Goal: Check status: Check status

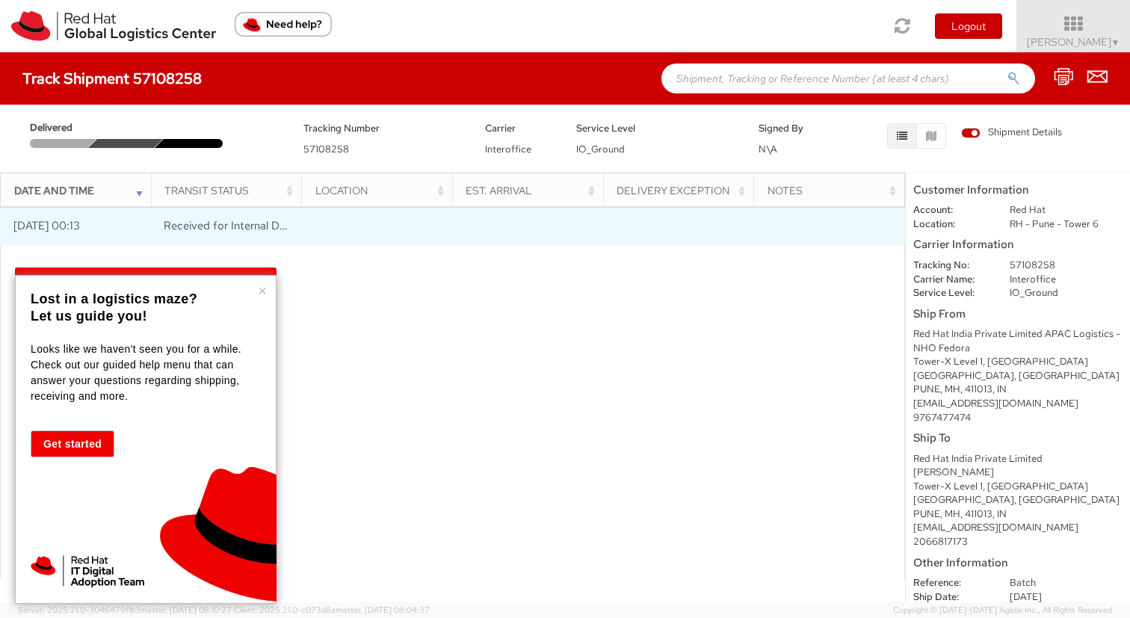
click at [266, 227] on span "Received for Internal Delivery" at bounding box center [237, 225] width 147 height 15
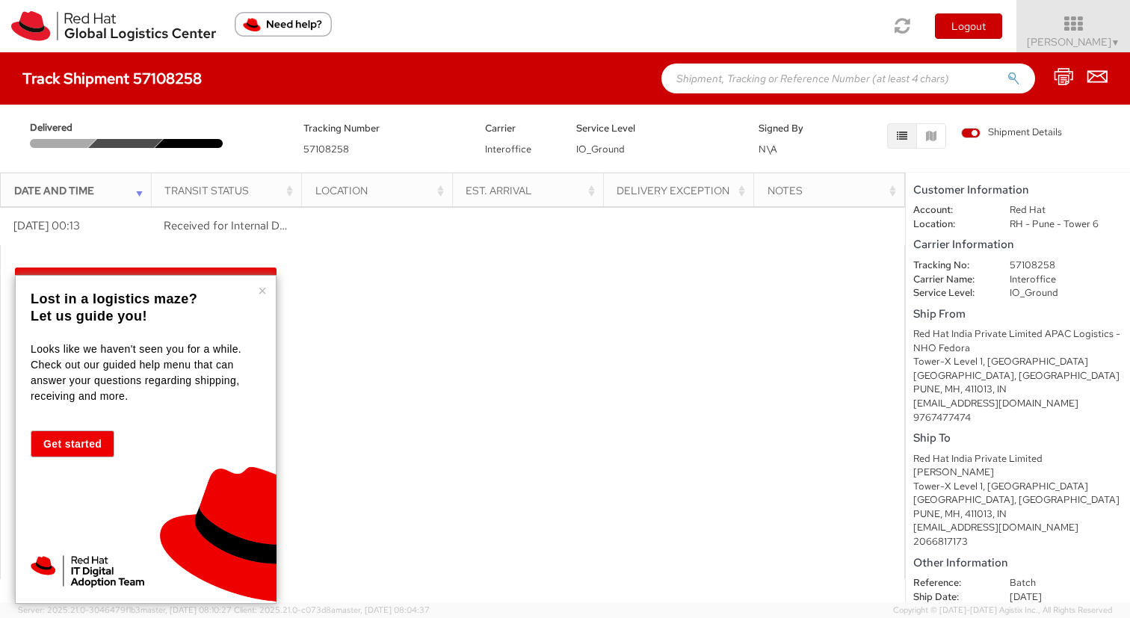
click at [194, 145] on div at bounding box center [193, 143] width 76 height 9
click at [259, 291] on button "×" at bounding box center [262, 290] width 9 height 15
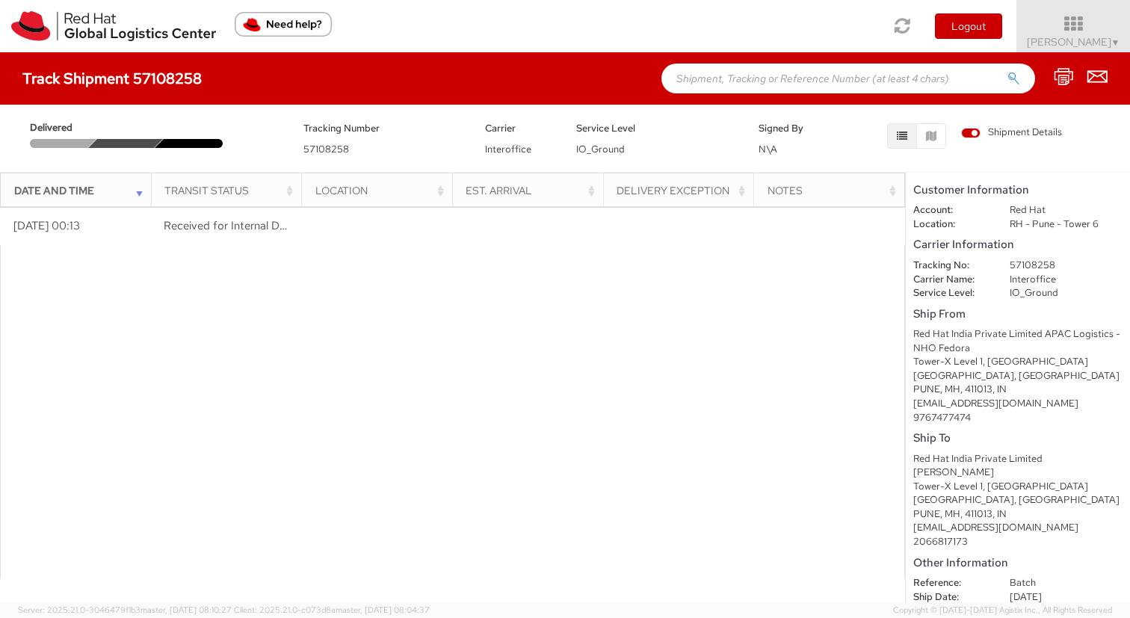
click at [349, 188] on div "Location" at bounding box center [381, 190] width 132 height 15
click at [203, 180] on th "Transit Status" at bounding box center [226, 191] width 151 height 36
click at [188, 200] on th "Transit Status" at bounding box center [226, 191] width 151 height 36
click at [82, 200] on th "Date and Time" at bounding box center [76, 191] width 151 height 36
click at [78, 186] on div "Date and Time" at bounding box center [80, 190] width 132 height 15
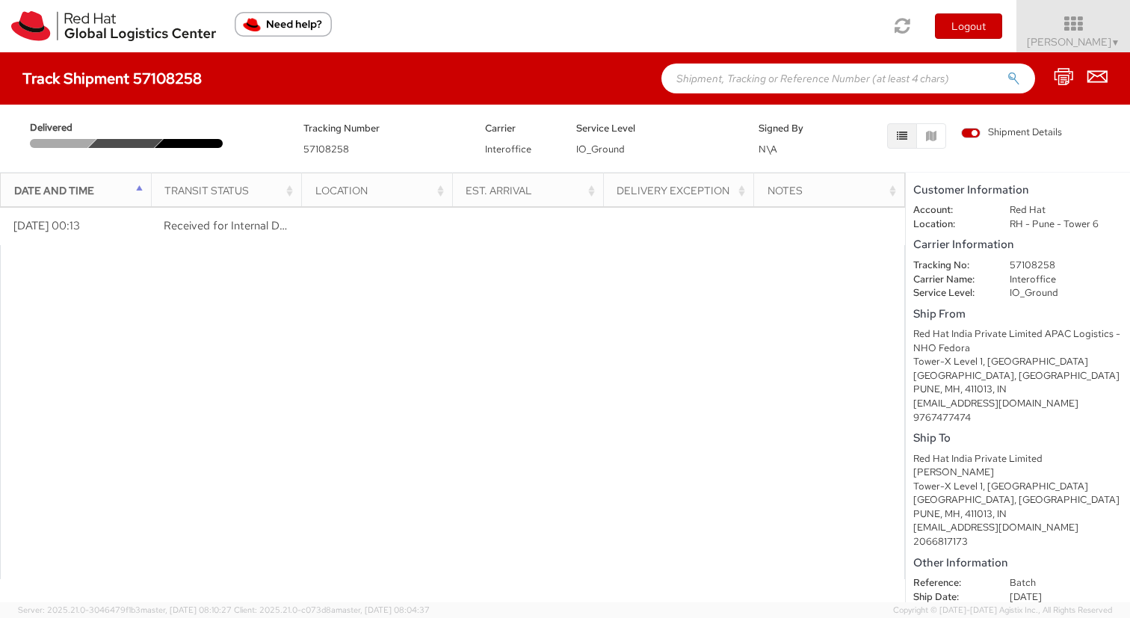
click at [235, 179] on th "Transit Status" at bounding box center [226, 191] width 151 height 36
click at [233, 188] on div "Transit Status" at bounding box center [230, 190] width 132 height 15
click at [357, 188] on div "Location" at bounding box center [381, 190] width 132 height 15
click at [529, 191] on div "Est. Arrival" at bounding box center [532, 190] width 132 height 15
click at [668, 189] on div "Delivery Exception" at bounding box center [683, 190] width 132 height 15
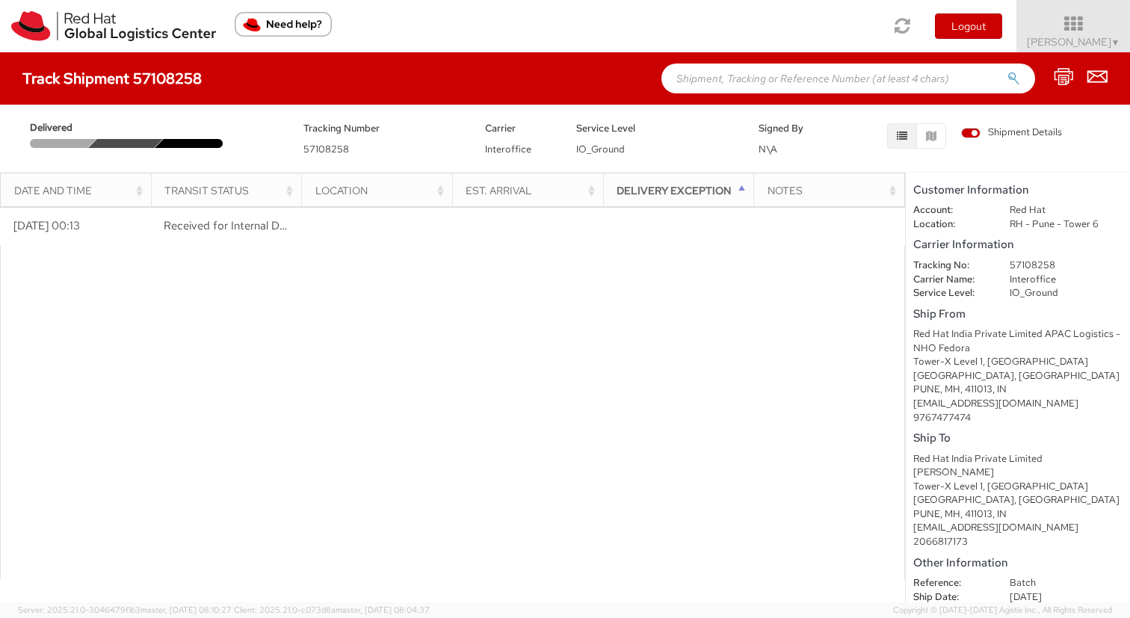
click at [777, 190] on div "Notes" at bounding box center [834, 190] width 132 height 15
drag, startPoint x: 566, startPoint y: 188, endPoint x: 441, endPoint y: 188, distance: 124.9
click at [441, 188] on tr "Date and Time Transit Status Location Est. Arrival Delivery Exception Notes" at bounding box center [453, 191] width 905 height 36
click at [395, 183] on div "Location" at bounding box center [381, 190] width 132 height 15
drag, startPoint x: 395, startPoint y: 182, endPoint x: 310, endPoint y: 194, distance: 85.3
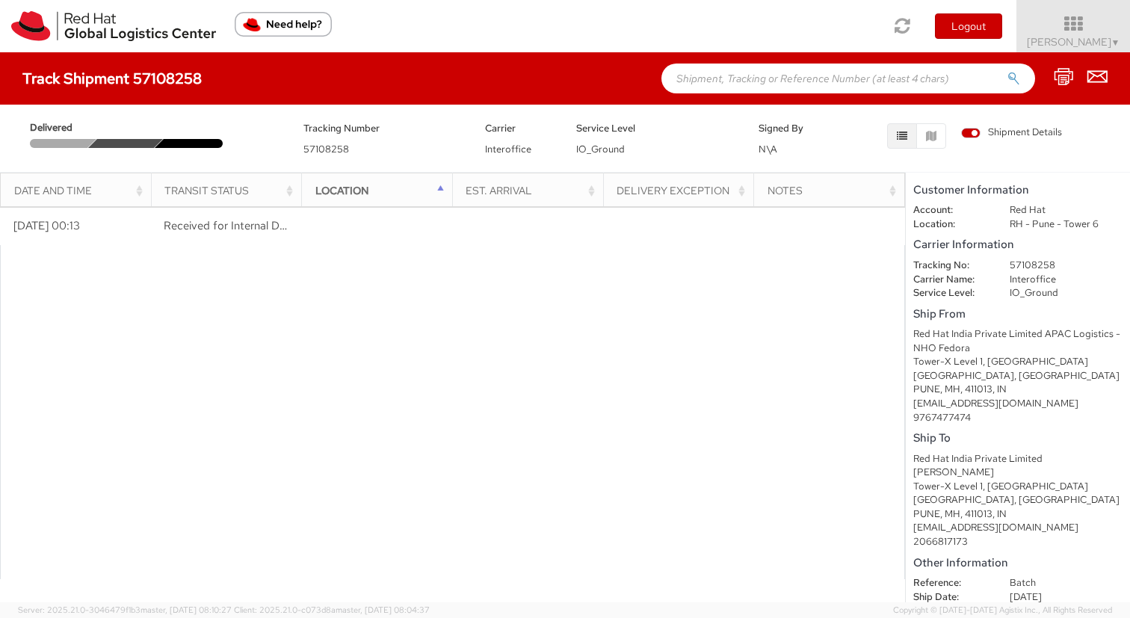
click at [310, 194] on th "Location" at bounding box center [377, 191] width 151 height 36
drag, startPoint x: 262, startPoint y: 189, endPoint x: 162, endPoint y: 185, distance: 99.5
click at [162, 185] on th "Transit Status" at bounding box center [226, 191] width 151 height 36
click at [413, 366] on div at bounding box center [452, 412] width 905 height 335
drag, startPoint x: 793, startPoint y: 182, endPoint x: 772, endPoint y: 189, distance: 22.7
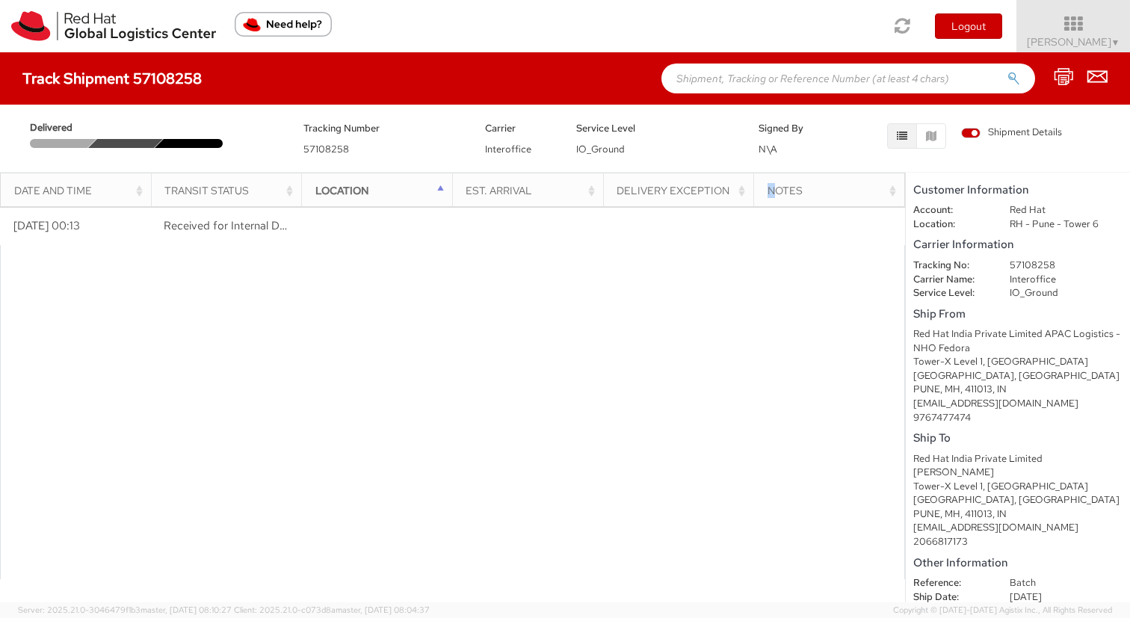
click at [772, 189] on div "Notes" at bounding box center [834, 190] width 132 height 15
click at [502, 185] on div "Est. Arrival" at bounding box center [532, 190] width 132 height 15
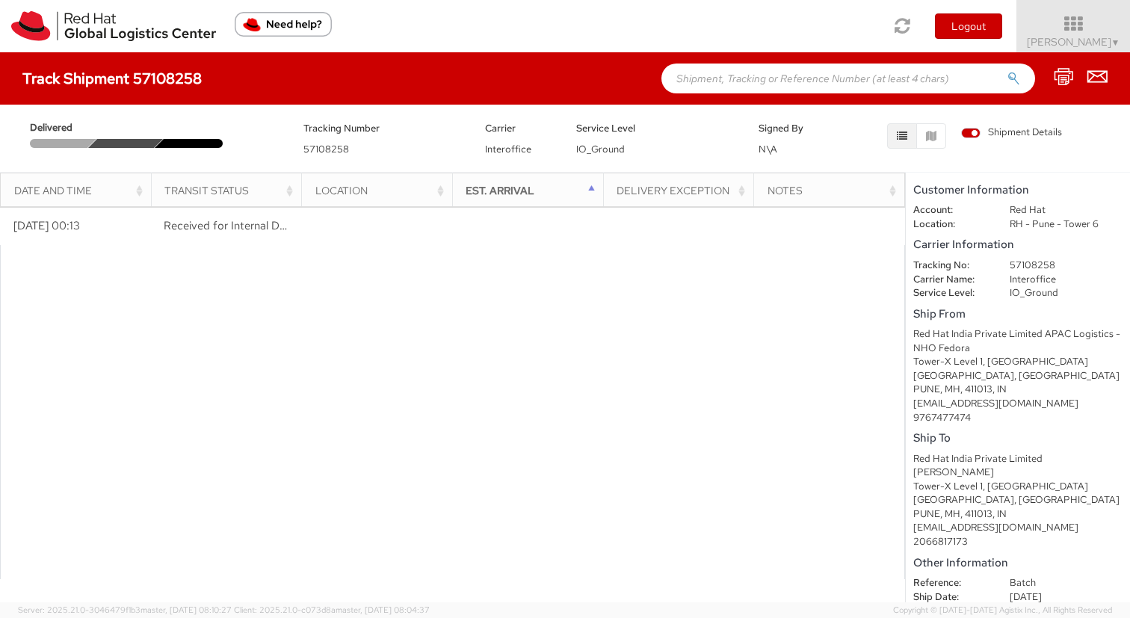
click at [603, 161] on div "Delivered Tracking Number 57108258 Carrier Interoffice Service Level IO_Ground …" at bounding box center [565, 135] width 1130 height 60
click at [603, 153] on span "IO_Ground" at bounding box center [600, 149] width 49 height 13
click at [442, 189] on div "Location" at bounding box center [381, 190] width 132 height 15
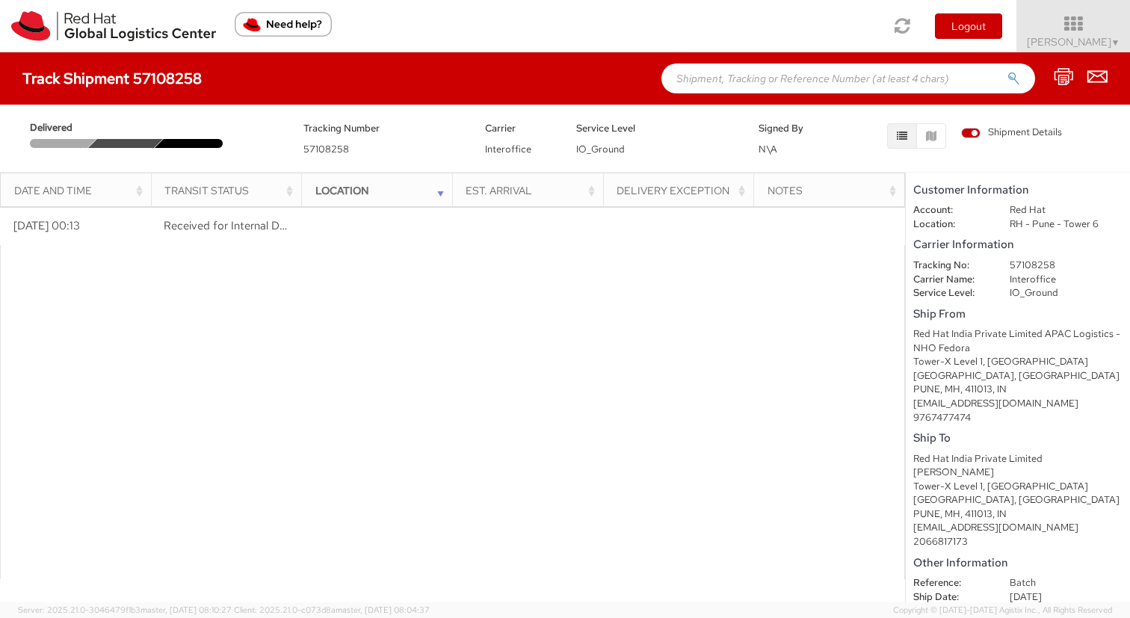
click at [388, 283] on div at bounding box center [452, 412] width 905 height 335
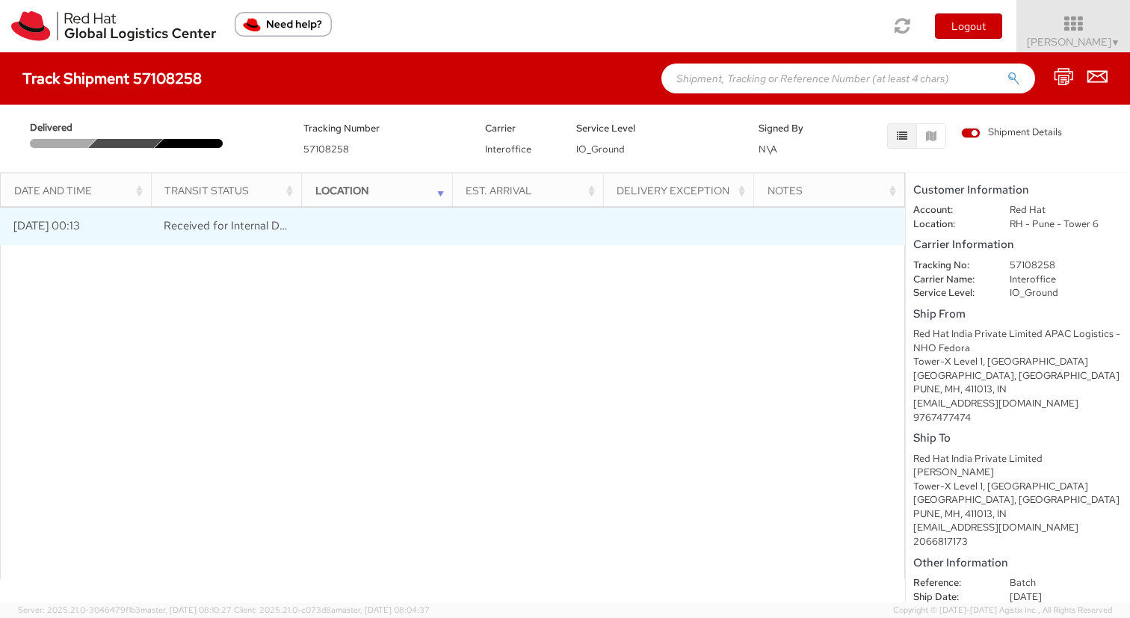
click at [264, 230] on span "Received for Internal Delivery" at bounding box center [237, 225] width 147 height 15
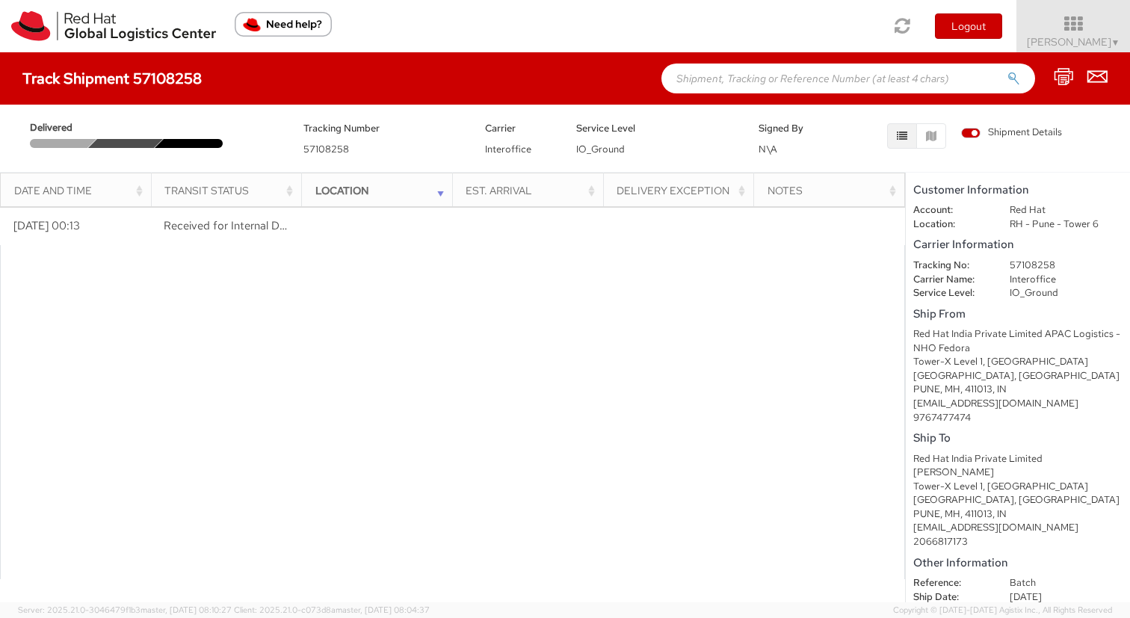
click at [499, 186] on div "Est. Arrival" at bounding box center [532, 190] width 132 height 15
click at [653, 182] on th "Delivery Exception" at bounding box center [678, 191] width 151 height 36
click at [670, 187] on div "Delivery Exception" at bounding box center [683, 190] width 132 height 15
click at [795, 198] on th "Notes" at bounding box center [829, 191] width 151 height 36
click at [782, 186] on div "Notes" at bounding box center [834, 190] width 132 height 15
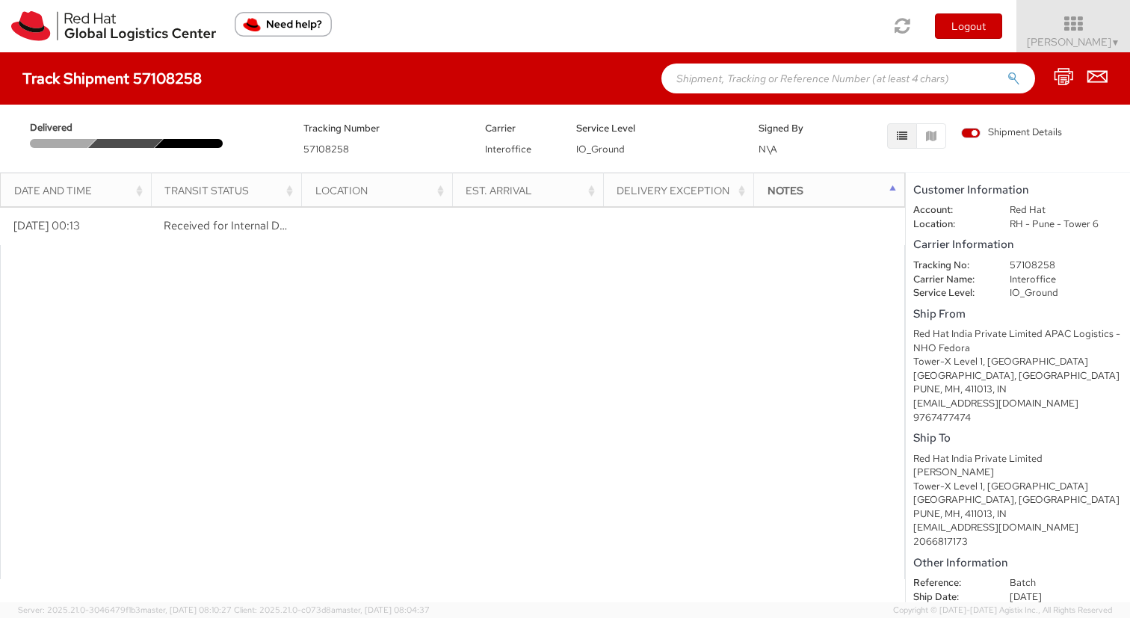
click at [507, 198] on th "Est. Arrival" at bounding box center [527, 191] width 151 height 36
click at [496, 187] on div "Est. Arrival" at bounding box center [532, 190] width 132 height 15
click at [320, 182] on th "Location" at bounding box center [377, 191] width 151 height 36
click at [344, 198] on th "Location" at bounding box center [377, 191] width 151 height 36
click at [336, 188] on div "Location" at bounding box center [381, 190] width 132 height 15
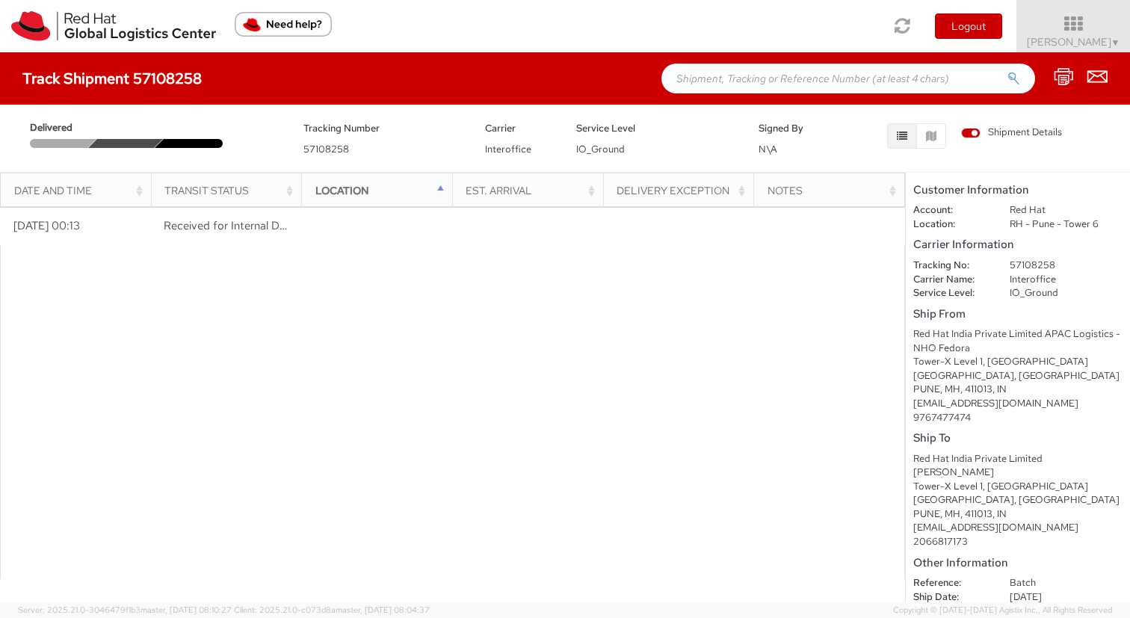
click at [245, 192] on div "Transit Status" at bounding box center [230, 190] width 132 height 15
click at [68, 188] on div "Date and Time" at bounding box center [80, 190] width 132 height 15
click at [141, 188] on div "Date and Time" at bounding box center [80, 190] width 132 height 15
click at [138, 194] on div "Date and Time" at bounding box center [80, 190] width 132 height 15
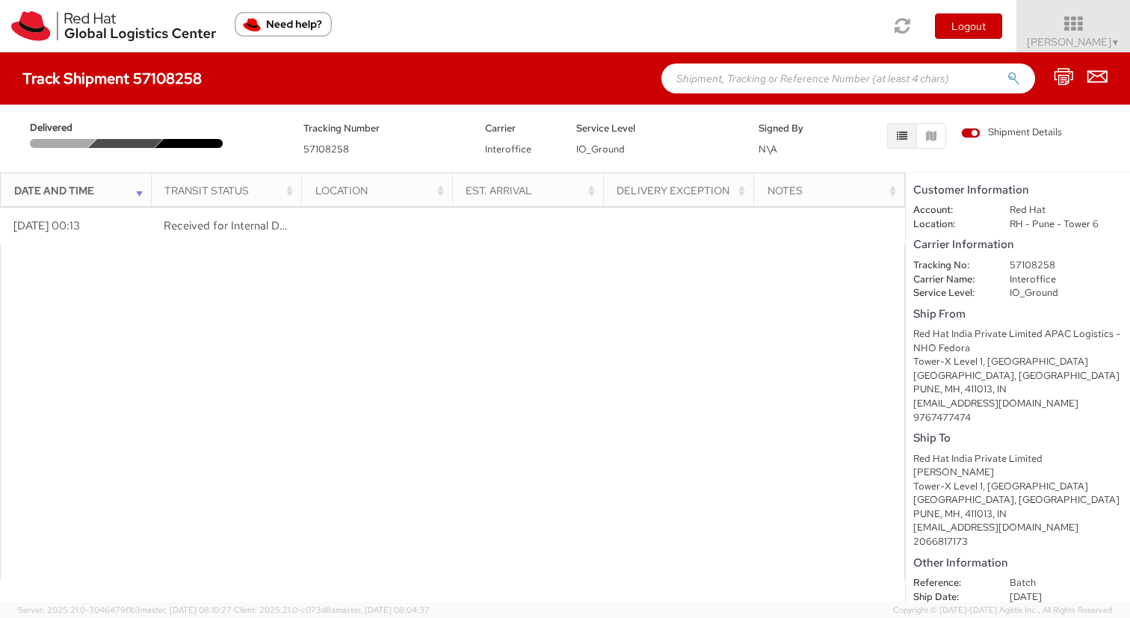
click at [256, 182] on th "Transit Status" at bounding box center [226, 191] width 151 height 36
click at [261, 194] on div "Transit Status" at bounding box center [230, 190] width 132 height 15
click at [350, 197] on th "Location" at bounding box center [377, 191] width 151 height 36
click at [349, 185] on div "Location" at bounding box center [381, 190] width 132 height 15
drag, startPoint x: 350, startPoint y: 153, endPoint x: 304, endPoint y: 140, distance: 47.3
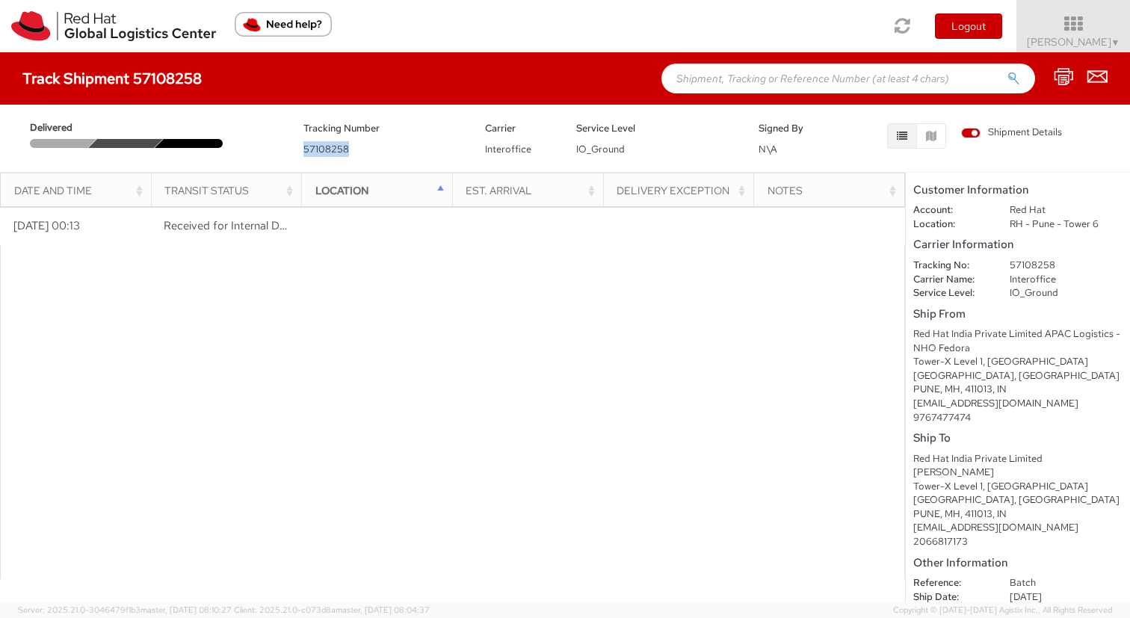
click at [304, 140] on div "Tracking Number 57108258" at bounding box center [383, 138] width 182 height 37
drag, startPoint x: 481, startPoint y: 150, endPoint x: 539, endPoint y: 149, distance: 57.6
click at [539, 149] on div "Carrier Interoffice" at bounding box center [519, 138] width 91 height 37
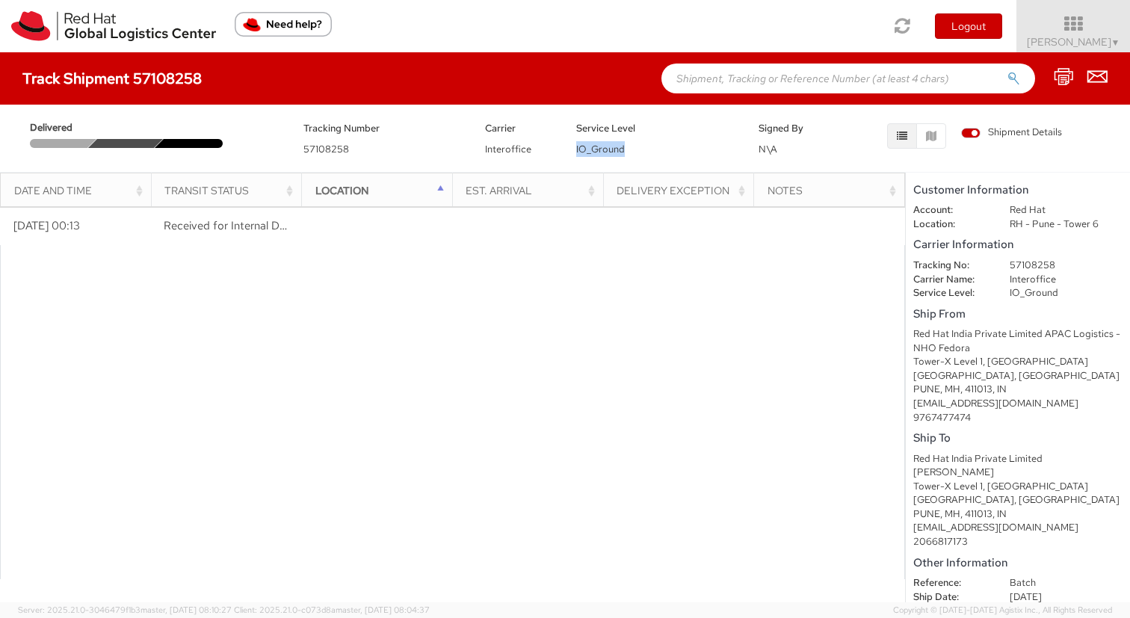
drag, startPoint x: 590, startPoint y: 139, endPoint x: 644, endPoint y: 142, distance: 54.7
click at [645, 142] on div "Service Level IO_Ground" at bounding box center [656, 138] width 182 height 37
click at [644, 142] on div "Service Level IO_Ground" at bounding box center [656, 138] width 182 height 37
drag, startPoint x: 763, startPoint y: 146, endPoint x: 781, endPoint y: 147, distance: 18.0
click at [781, 147] on div "Signed By N\A" at bounding box center [793, 138] width 91 height 37
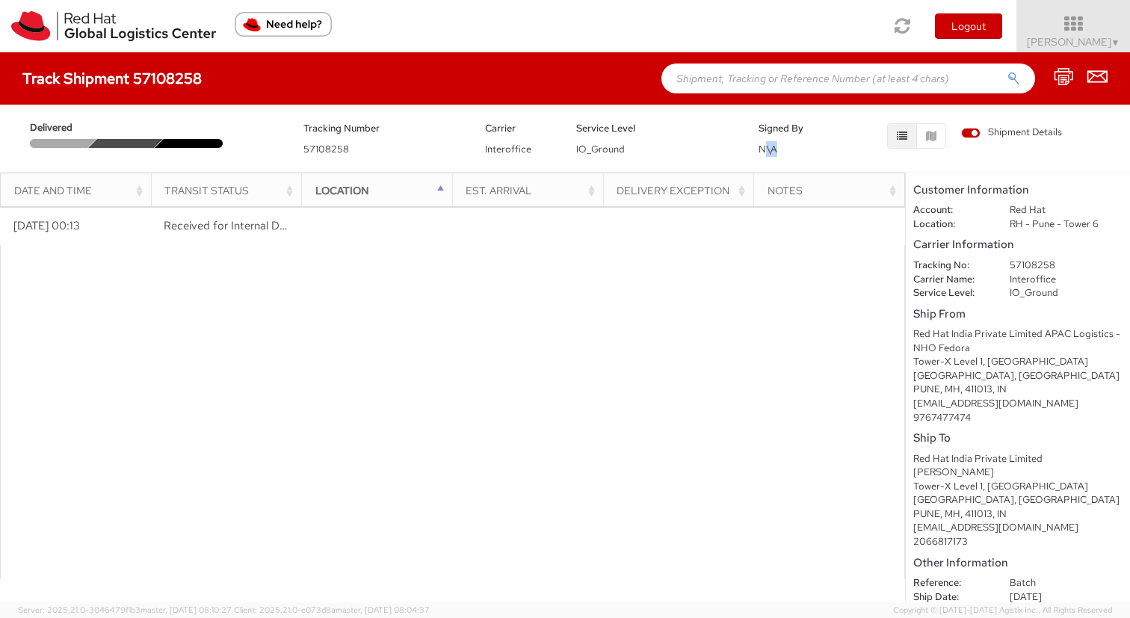
click at [781, 147] on div "Signed By N\A" at bounding box center [793, 138] width 91 height 37
drag, startPoint x: 781, startPoint y: 147, endPoint x: 760, endPoint y: 147, distance: 20.2
click at [760, 147] on div "Signed By N\A" at bounding box center [793, 138] width 91 height 37
click at [760, 147] on span "N\A" at bounding box center [768, 149] width 19 height 13
drag, startPoint x: 760, startPoint y: 147, endPoint x: 775, endPoint y: 147, distance: 14.2
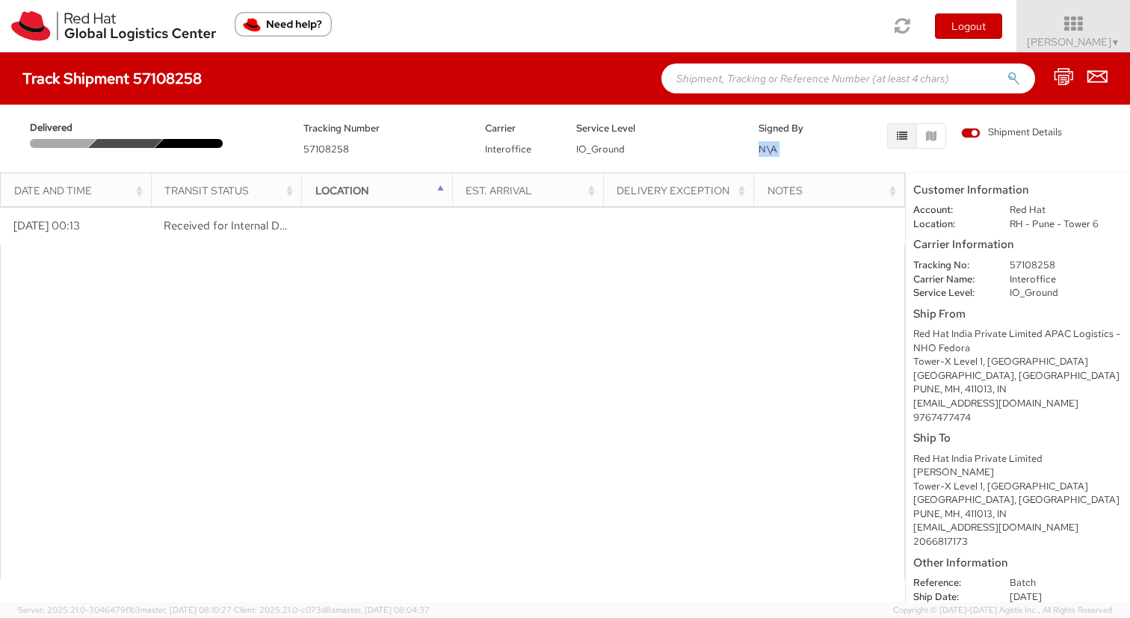
click at [775, 147] on span "N\A" at bounding box center [768, 149] width 19 height 13
